Goal: Information Seeking & Learning: Understand process/instructions

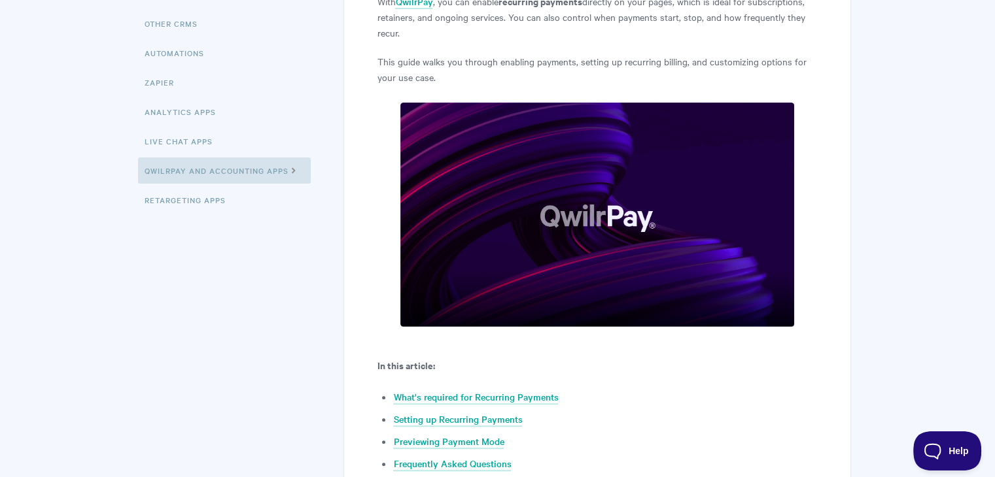
scroll to position [286, 0]
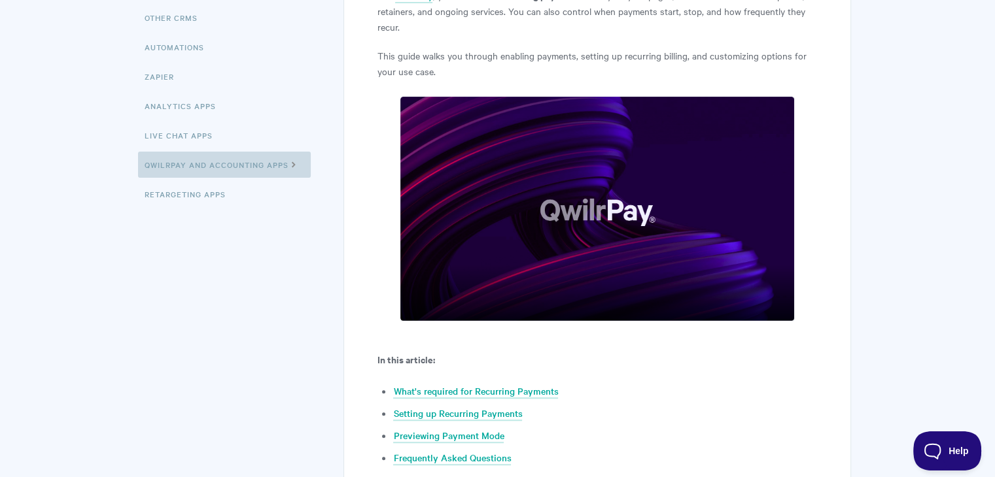
click at [296, 162] on icon at bounding box center [293, 163] width 11 height 10
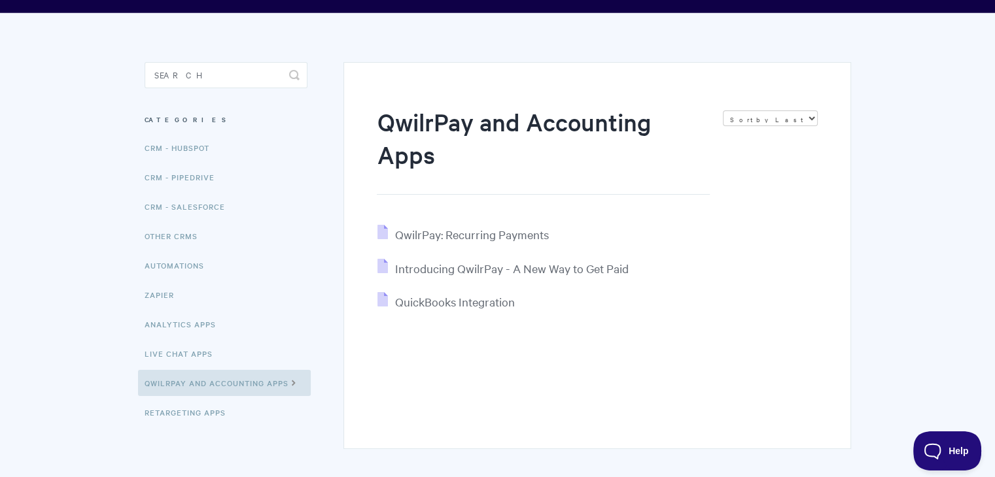
scroll to position [133, 0]
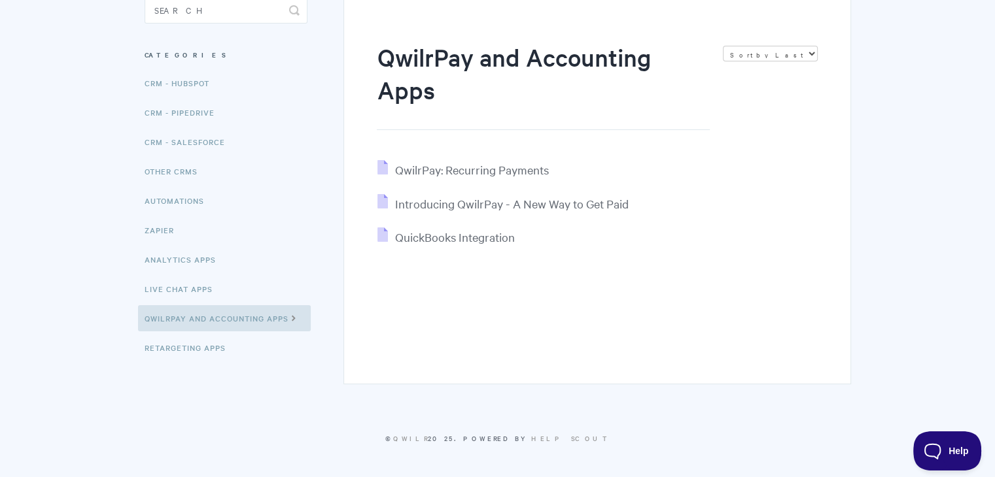
click at [540, 212] on li "Introducing QwilrPay - A New Way to Get Paid" at bounding box center [597, 204] width 440 height 20
click at [536, 207] on span "Introducing QwilrPay - A New Way to Get Paid" at bounding box center [511, 203] width 234 height 15
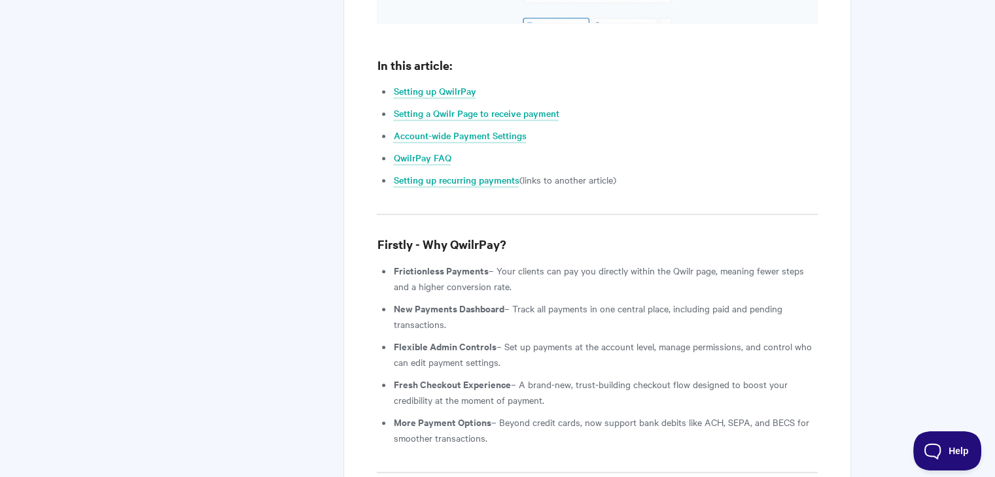
scroll to position [1121, 0]
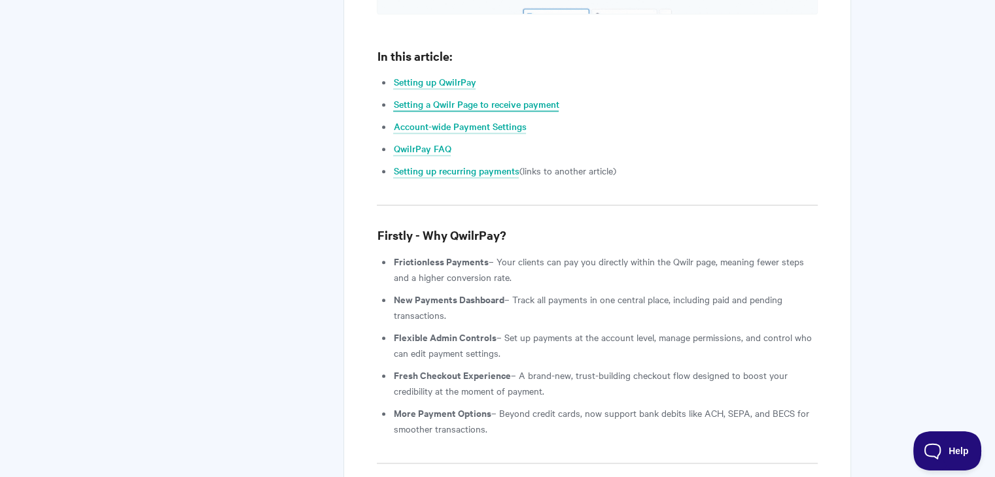
click at [440, 97] on link "Setting a Qwilr Page to receive payment" at bounding box center [475, 104] width 165 height 14
